Goal: Transaction & Acquisition: Subscribe to service/newsletter

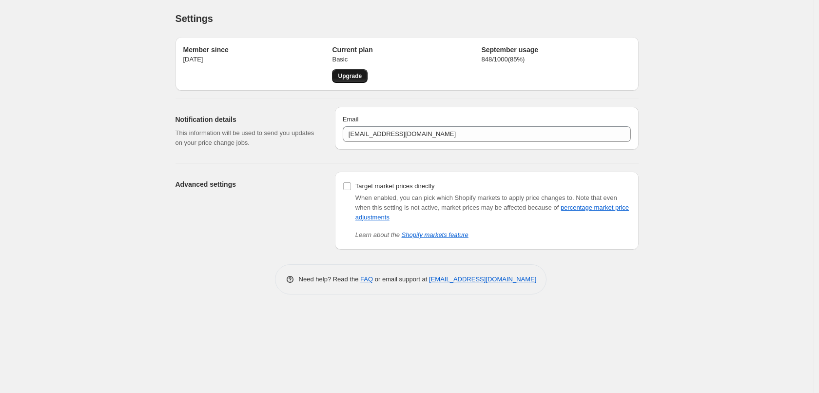
click at [346, 71] on link "Upgrade" at bounding box center [350, 76] width 36 height 14
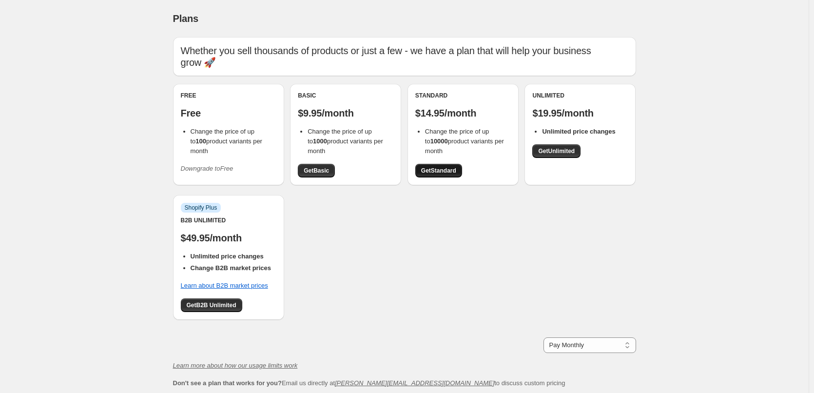
click at [438, 174] on link "Get Standard" at bounding box center [438, 171] width 47 height 14
click at [442, 174] on span "Get Standard" at bounding box center [438, 171] width 35 height 8
